Goal: Task Accomplishment & Management: Use online tool/utility

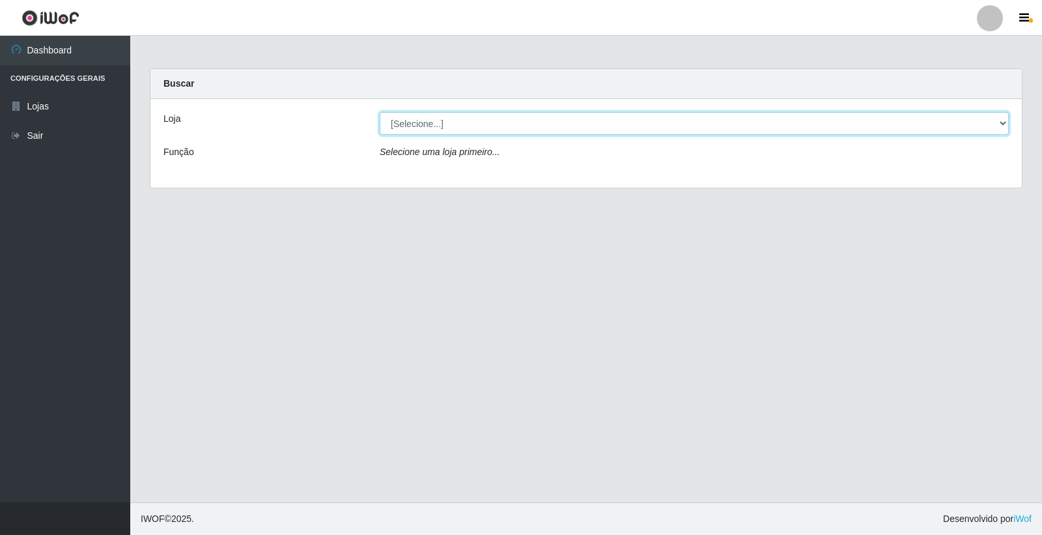
click at [421, 125] on select "[Selecione...] O Filezão - Centenário" at bounding box center [694, 123] width 629 height 23
select select "203"
click at [380, 112] on select "[Selecione...] O Filezão - Centenário" at bounding box center [694, 123] width 629 height 23
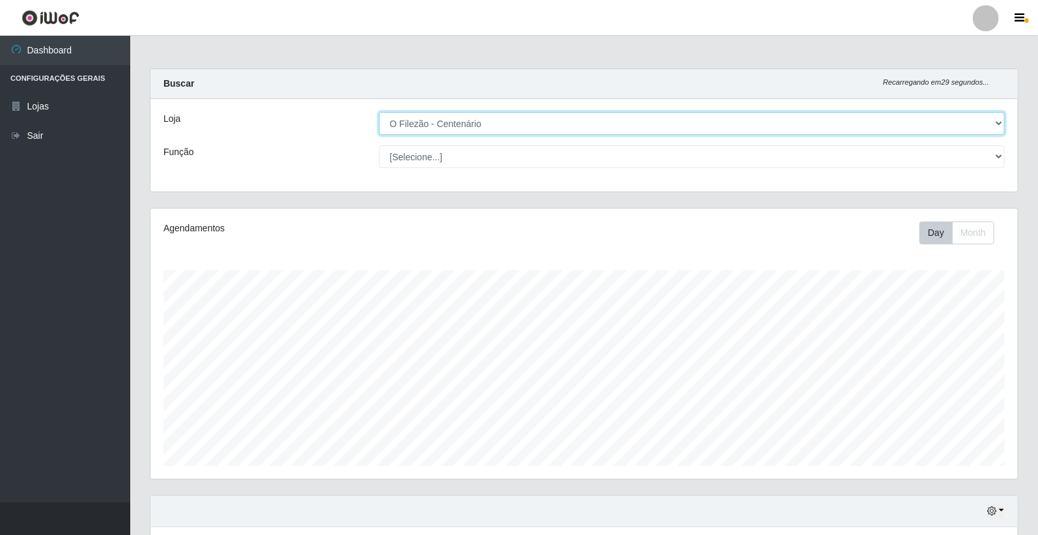
scroll to position [270, 867]
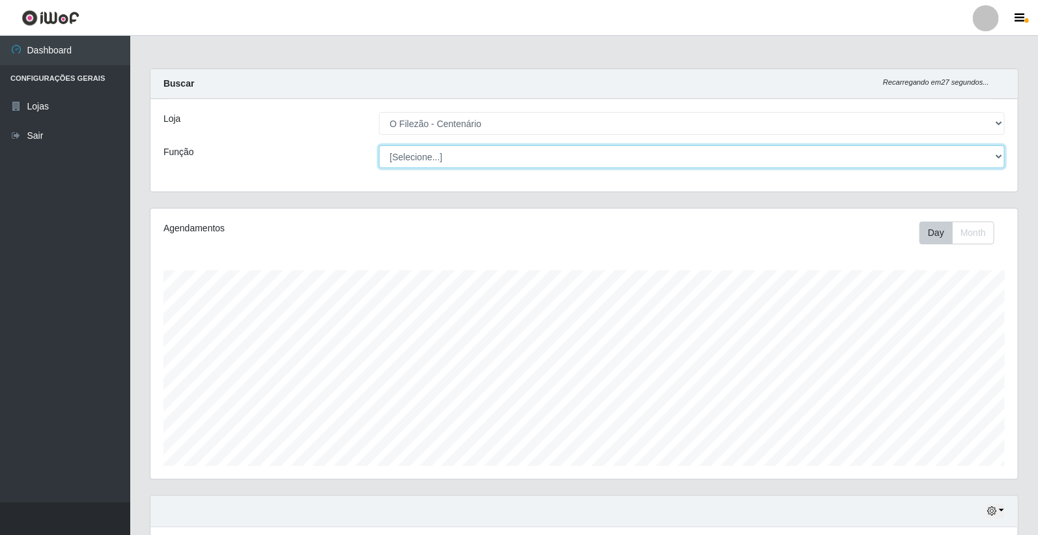
click at [404, 156] on select "[Selecione...] Auxiliar de Estacionamento Auxiliar de Estacionamento + Auxiliar…" at bounding box center [692, 156] width 626 height 23
select select "1"
click at [379, 145] on select "[Selecione...] Auxiliar de Estacionamento Auxiliar de Estacionamento + Auxiliar…" at bounding box center [692, 156] width 626 height 23
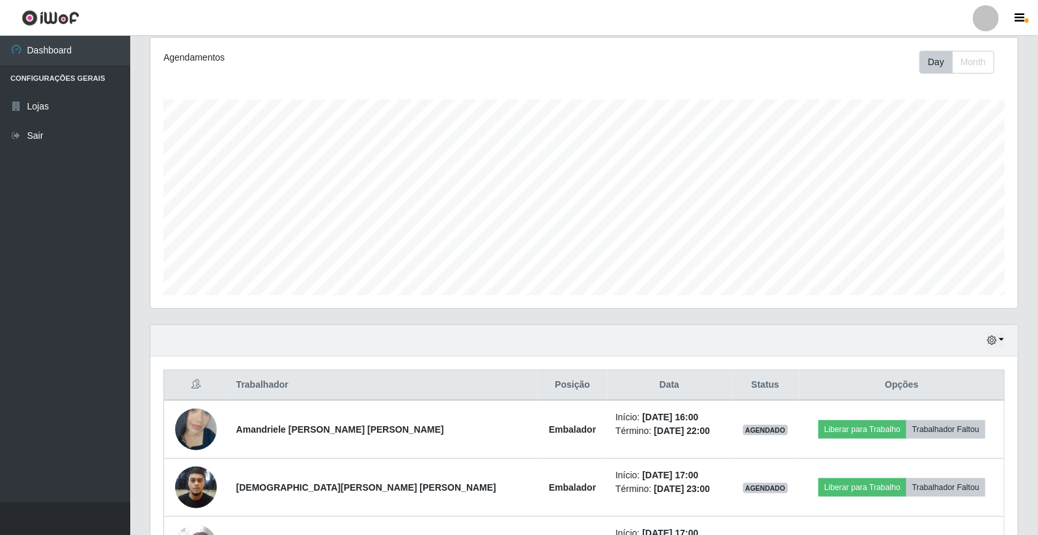
scroll to position [272, 0]
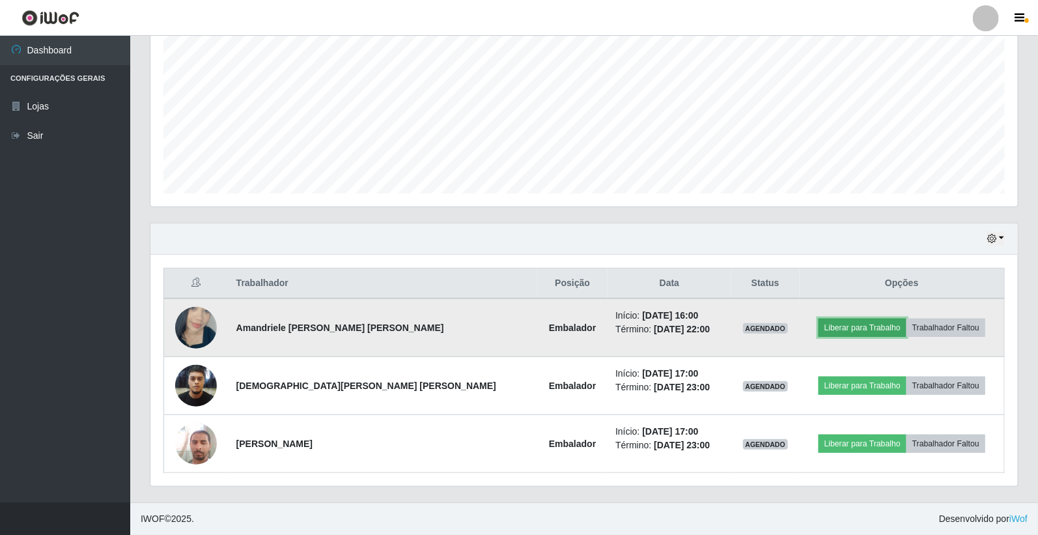
click at [844, 322] on button "Liberar para Trabalho" at bounding box center [862, 327] width 88 height 18
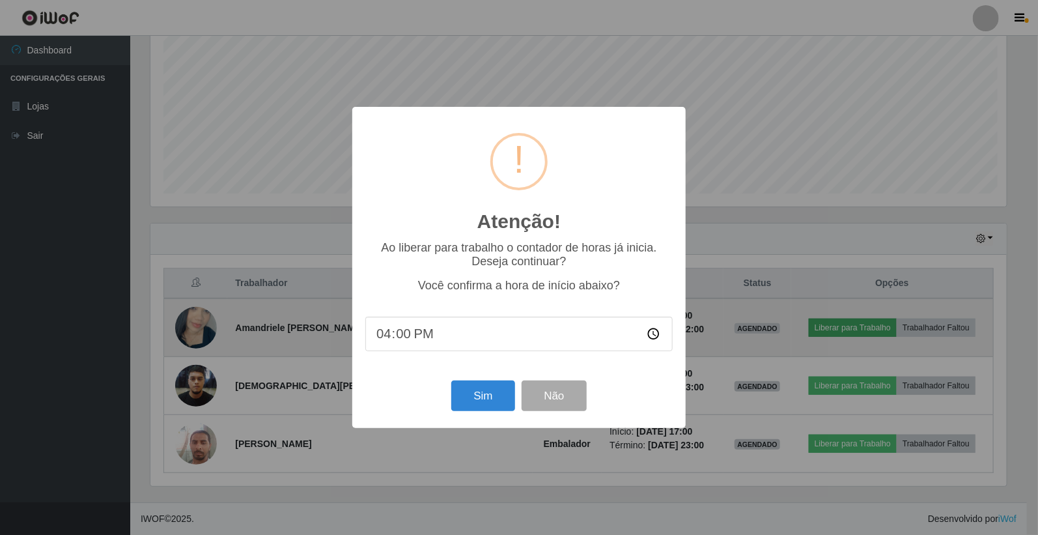
scroll to position [270, 859]
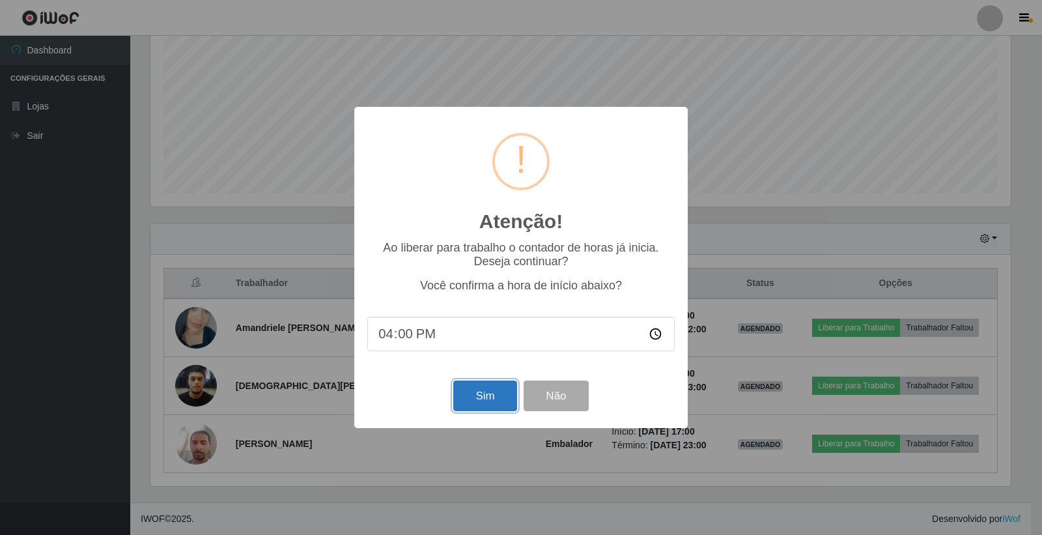
click at [473, 392] on button "Sim" at bounding box center [484, 395] width 63 height 31
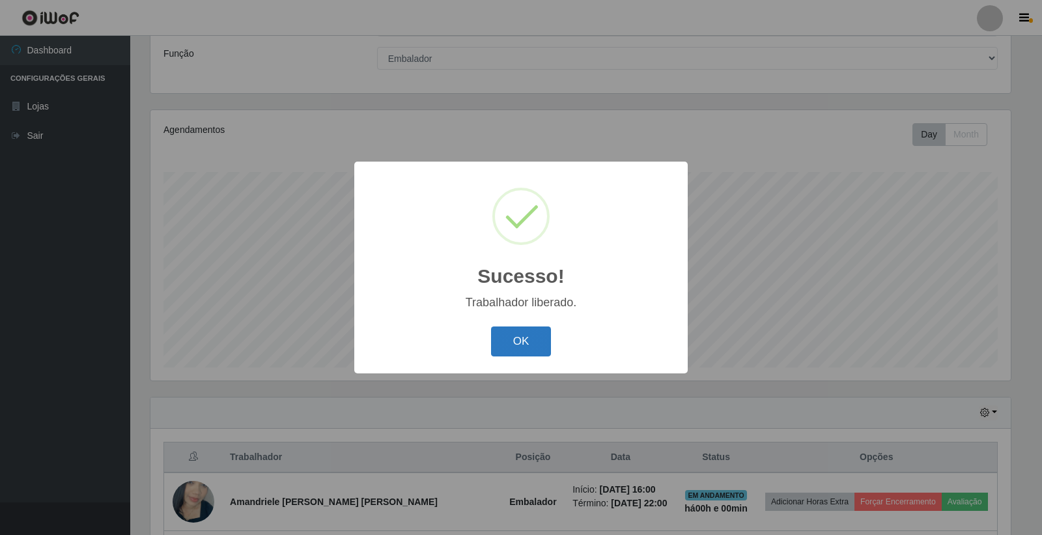
click at [520, 339] on button "OK" at bounding box center [521, 341] width 61 height 31
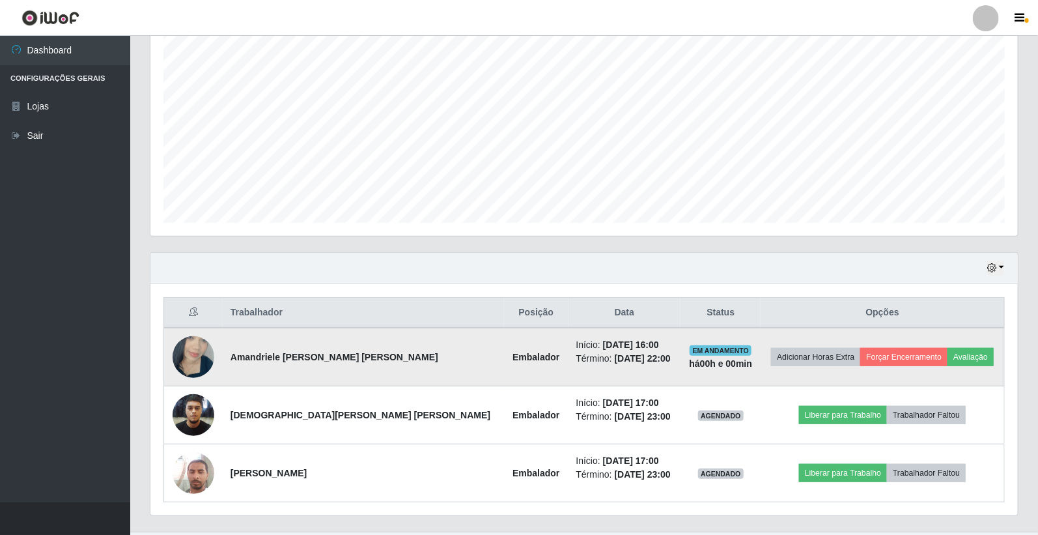
scroll to position [272, 0]
